Goal: Entertainment & Leisure: Consume media (video, audio)

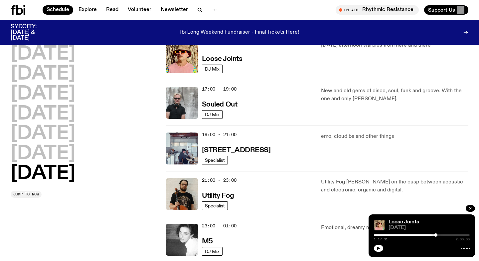
scroll to position [389, 0]
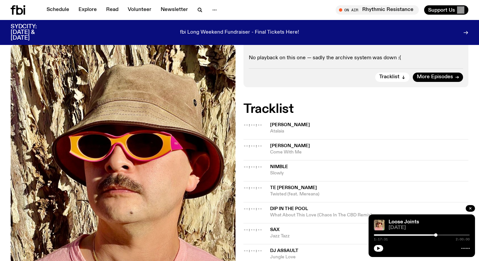
scroll to position [219, 0]
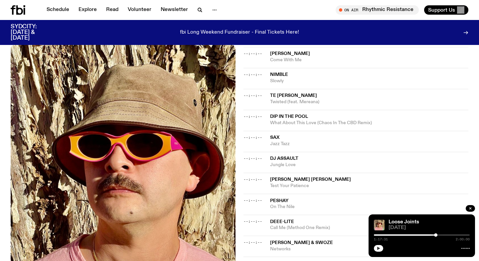
click at [378, 249] on icon "button" at bounding box center [378, 247] width 3 height 3
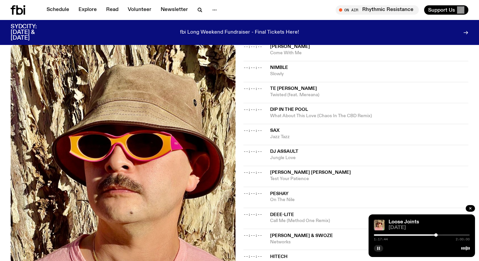
scroll to position [0, 0]
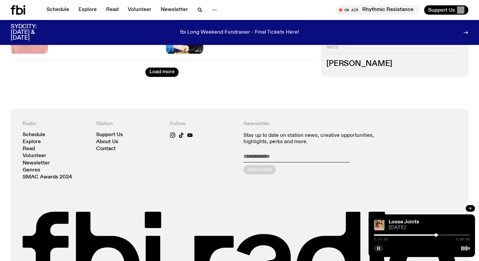
scroll to position [1051, 0]
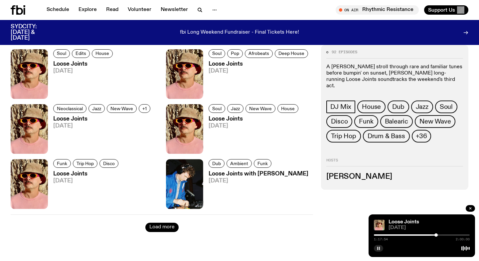
click at [155, 227] on button "Load more" at bounding box center [161, 227] width 33 height 9
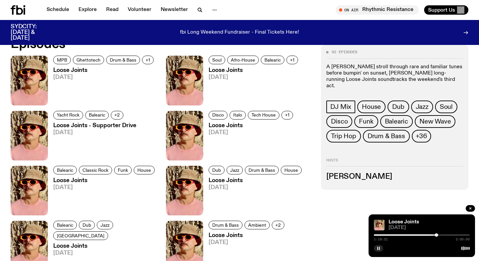
scroll to position [275, 0]
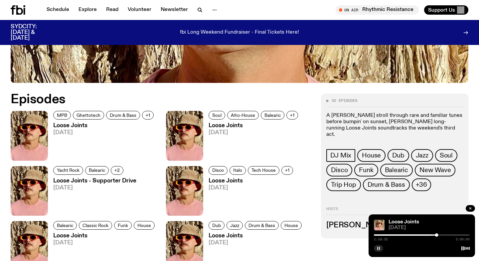
click at [379, 247] on icon "button" at bounding box center [379, 248] width 4 height 4
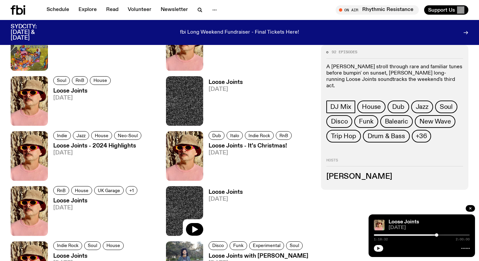
scroll to position [1354, 0]
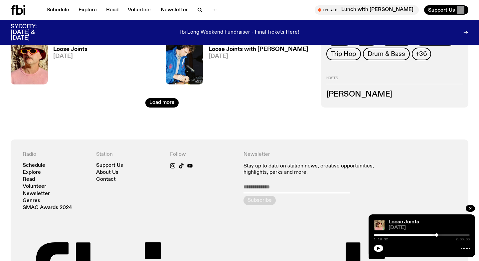
scroll to position [1168, 0]
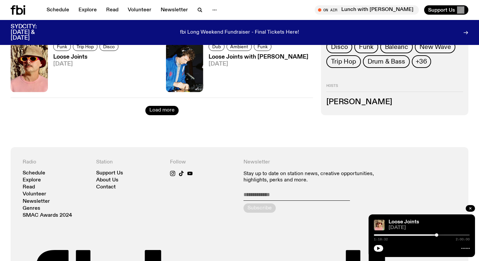
click at [160, 108] on button "Load more" at bounding box center [161, 110] width 33 height 9
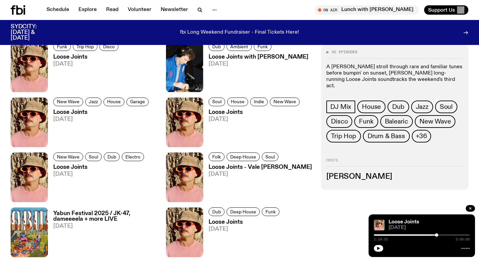
scroll to position [1343, 0]
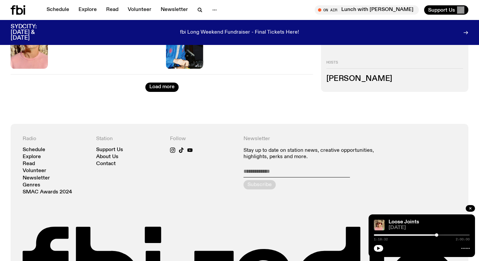
scroll to position [1111, 0]
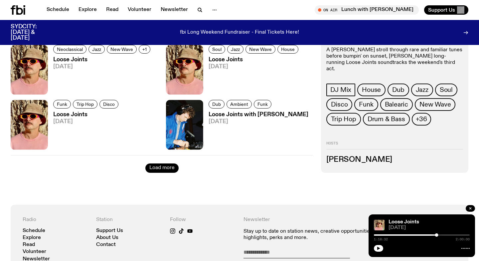
click at [156, 167] on button "Load more" at bounding box center [161, 167] width 33 height 9
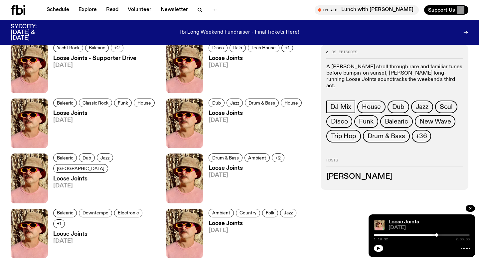
scroll to position [0, 0]
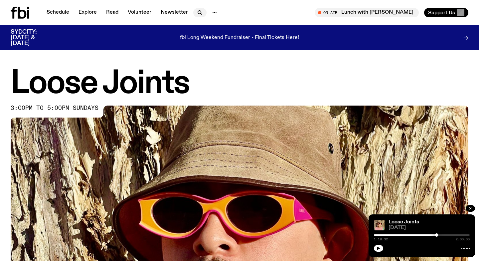
click at [201, 14] on icon "button" at bounding box center [201, 13] width 1 height 1
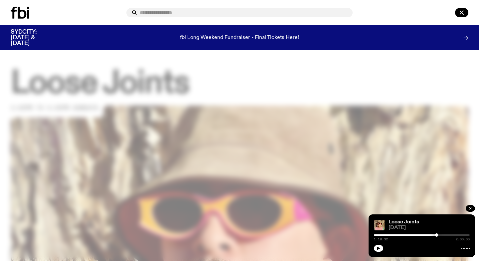
click at [200, 14] on input "text" at bounding box center [244, 13] width 208 height 6
type input "*****"
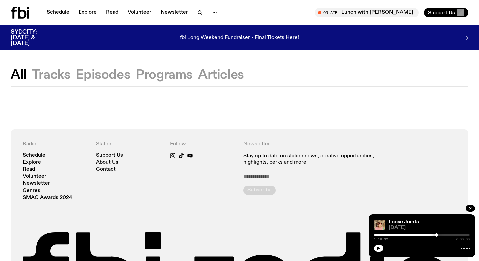
click at [59, 73] on button "Tracks" at bounding box center [51, 75] width 39 height 12
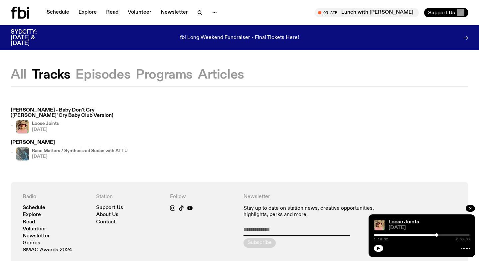
click at [64, 110] on h3 "Lalah Hathaway - Baby Don't Cry (Frankie Knuckles' Cry Baby Club Version)" at bounding box center [75, 113] width 128 height 10
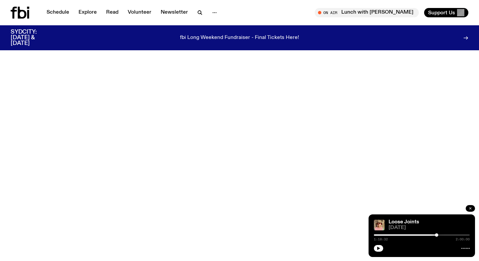
click at [471, 208] on icon "button" at bounding box center [470, 208] width 4 height 4
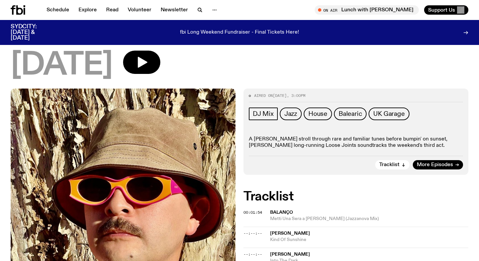
scroll to position [45, 0]
click at [160, 66] on button "button" at bounding box center [141, 62] width 37 height 23
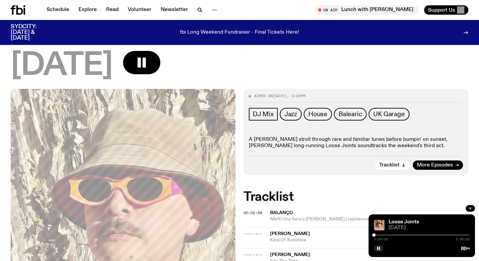
click at [417, 234] on div at bounding box center [422, 234] width 96 height 1
click at [421, 234] on div at bounding box center [422, 234] width 96 height 1
click at [410, 235] on div at bounding box center [373, 234] width 96 height 1
click at [412, 235] on div at bounding box center [410, 234] width 3 height 3
click at [412, 235] on div at bounding box center [411, 234] width 3 height 3
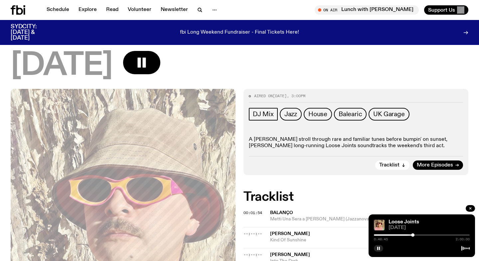
click at [413, 235] on div at bounding box center [412, 234] width 3 height 3
click at [414, 235] on div at bounding box center [414, 234] width 3 height 3
click at [415, 235] on div at bounding box center [414, 234] width 3 height 3
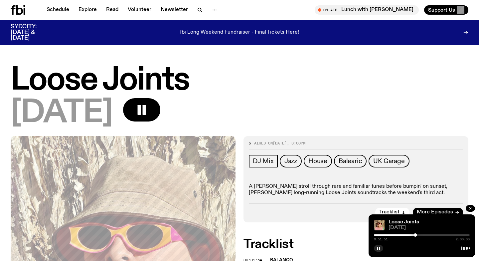
scroll to position [39, 0]
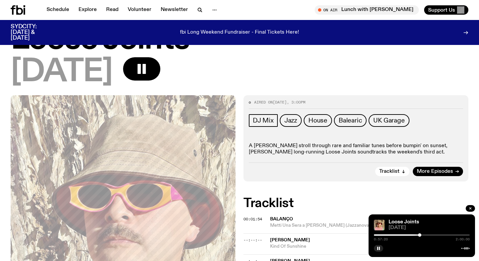
click at [422, 235] on div at bounding box center [422, 234] width 96 height 1
click at [422, 235] on div at bounding box center [421, 234] width 3 height 3
click at [422, 235] on div at bounding box center [422, 234] width 3 height 3
click at [423, 235] on div at bounding box center [422, 234] width 3 height 3
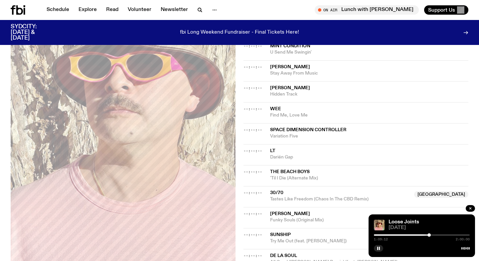
scroll to position [333, 0]
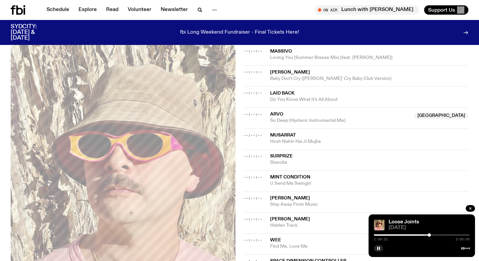
click at [373, 211] on div "--:--:-- [PERSON_NAME] Stay Away From Music" at bounding box center [355, 201] width 225 height 21
click at [381, 249] on button "button" at bounding box center [378, 248] width 9 height 7
